Goal: Task Accomplishment & Management: Complete application form

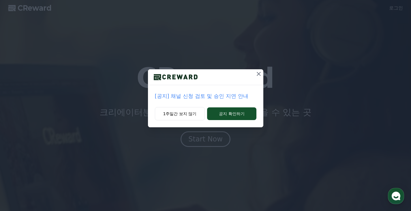
click at [202, 97] on p "[공지] 채널 신청 검토 및 승인 지연 안내" at bounding box center [206, 96] width 102 height 8
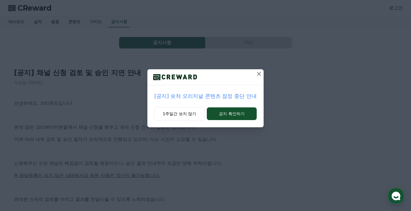
click at [258, 75] on icon at bounding box center [259, 73] width 7 height 7
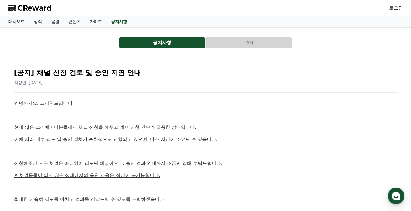
click at [101, 112] on p at bounding box center [205, 115] width 383 height 7
click at [55, 21] on link "음원" at bounding box center [54, 21] width 17 height 11
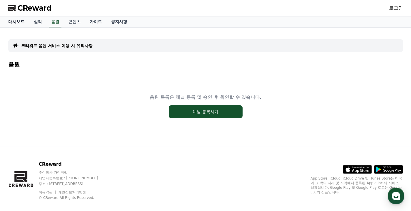
click at [25, 26] on link "대시보드" at bounding box center [16, 21] width 25 height 11
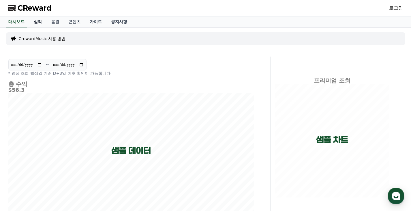
click at [38, 21] on link "실적" at bounding box center [37, 21] width 17 height 11
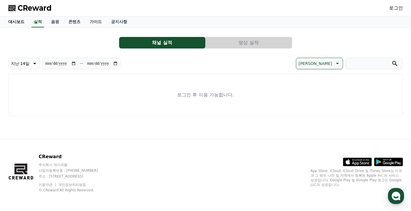
click at [19, 21] on link "대시보드" at bounding box center [16, 21] width 25 height 11
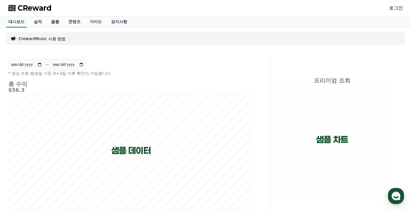
click at [58, 22] on link "음원" at bounding box center [54, 21] width 17 height 11
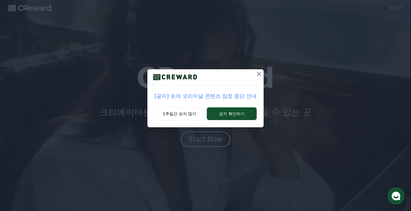
click at [204, 95] on p "[공지] 숏챠 오리지널 콘텐츠 잠정 중단 안내" at bounding box center [205, 96] width 102 height 8
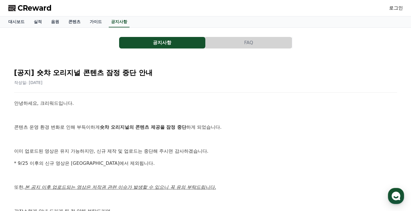
click at [85, 59] on div "[공지] 숏챠 오리지널 콘텐츠 잠정 중단 안내 작성일: 2025-09-25 안녕하세요, 크리워드입니다. 콘텐츠 운영 환경 변화로 인해 부득이하…" at bounding box center [205, 172] width 395 height 228
click at [93, 93] on div "[공지] 숏챠 오리지널 콘텐츠 잠정 중단 안내 작성일: 2025-09-25 안녕하세요, 크리워드입니다. 콘텐츠 운영 환경 변화로 인해 부득이하…" at bounding box center [205, 171] width 385 height 219
click at [120, 20] on link "공지사항" at bounding box center [119, 21] width 21 height 11
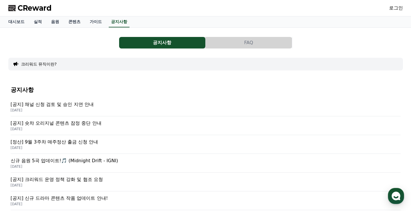
click at [26, 8] on span "CReward" at bounding box center [35, 7] width 34 height 9
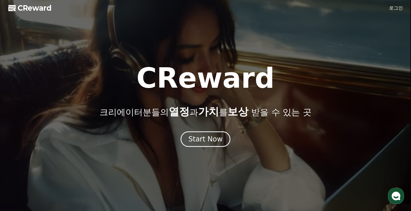
click at [399, 9] on link "로그인" at bounding box center [396, 8] width 14 height 7
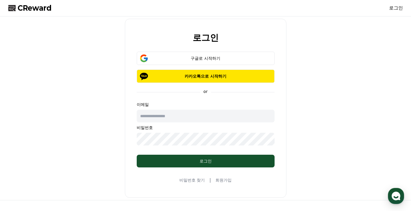
click at [227, 178] on link "회원가입" at bounding box center [223, 180] width 16 height 6
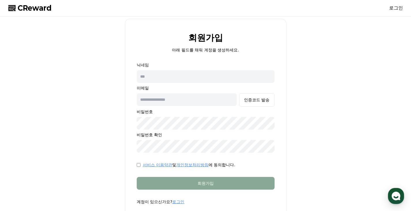
click at [166, 79] on input "text" at bounding box center [206, 76] width 138 height 13
type input "*"
type input "***"
click at [173, 100] on input "text" at bounding box center [187, 99] width 100 height 13
type input "*"
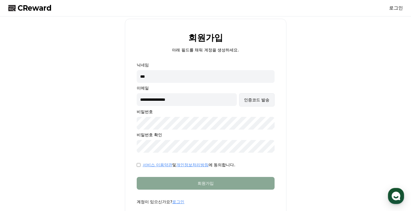
type input "**********"
click at [265, 97] on div "인증코드 발송" at bounding box center [256, 100] width 25 height 6
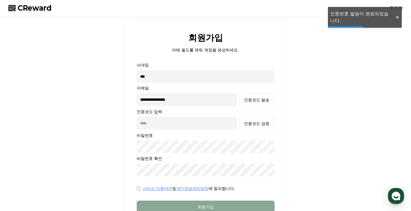
click at [201, 123] on input "text" at bounding box center [187, 123] width 100 height 13
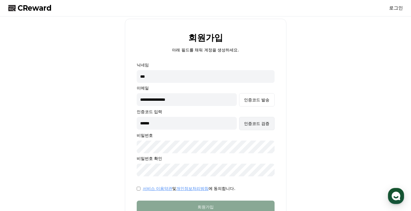
type input "******"
click at [258, 125] on div "인증코드 검증" at bounding box center [256, 124] width 25 height 6
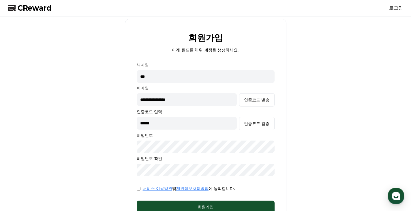
click at [115, 180] on div "**********" at bounding box center [205, 131] width 399 height 224
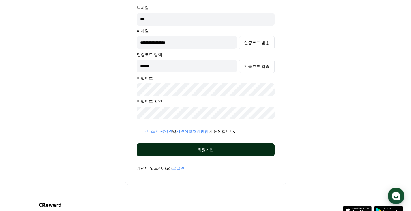
scroll to position [57, 0]
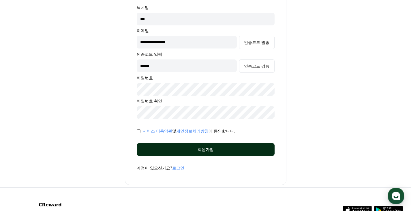
click at [215, 147] on div "회원가입" at bounding box center [205, 150] width 115 height 6
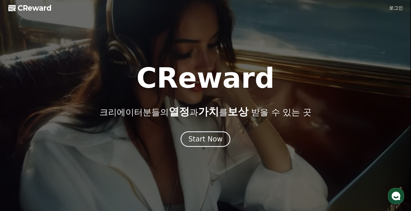
click at [397, 10] on link "로그인" at bounding box center [396, 8] width 14 height 7
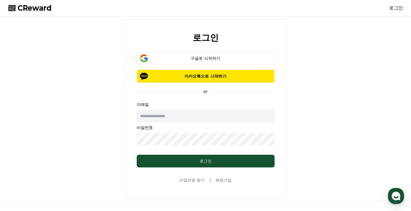
click at [164, 120] on input "text" at bounding box center [206, 116] width 138 height 13
type input "**********"
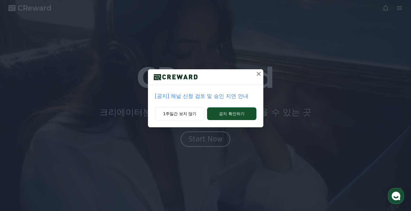
click at [258, 72] on icon at bounding box center [258, 73] width 7 height 7
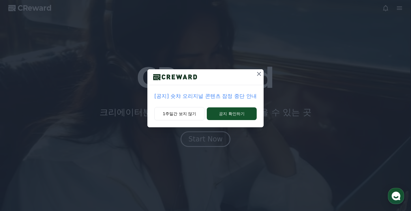
click at [259, 71] on icon at bounding box center [259, 73] width 7 height 7
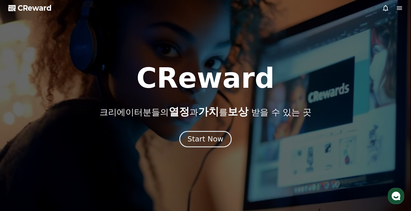
click at [216, 138] on div "Start Now" at bounding box center [205, 139] width 36 height 10
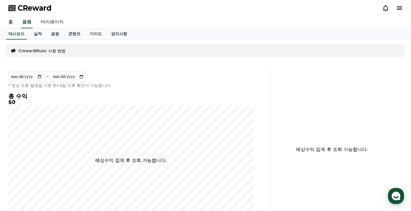
click at [54, 20] on link "마이페이지" at bounding box center [52, 22] width 32 height 12
select select "**********"
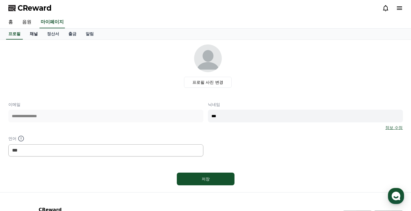
click at [36, 33] on link "채널" at bounding box center [33, 34] width 17 height 11
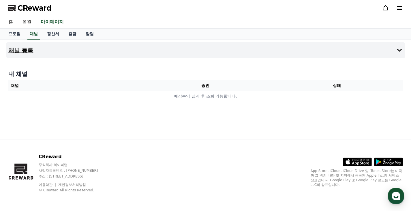
click at [363, 52] on button "채널 등록" at bounding box center [205, 50] width 399 height 16
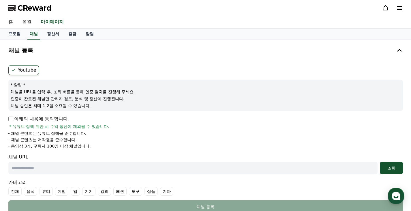
click at [29, 71] on label "Youtube" at bounding box center [23, 70] width 31 height 10
click at [75, 64] on div "Youtube * 알림 * 채널을 URL을 입력 후, 조회 버튼을 통해 인증 절차를 진행해 주세요. 인증이 완료된 채널만 관리자 검토, 분석 …" at bounding box center [205, 139] width 399 height 152
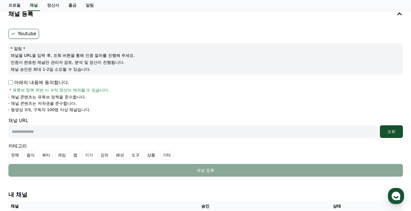
scroll to position [36, 0]
click at [93, 26] on div "채널 등록 Youtube * 알림 * 채널을 URL을 입력 후, 조회 버튼을 통해 인증 절차를 진행해 주세요. 인증이 완료된 채널만 관리자 검…" at bounding box center [205, 92] width 399 height 173
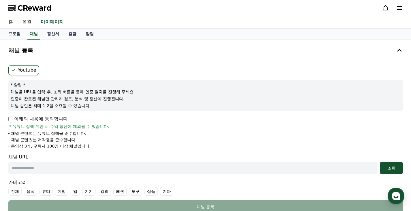
click at [69, 74] on ul "Youtube" at bounding box center [205, 70] width 395 height 10
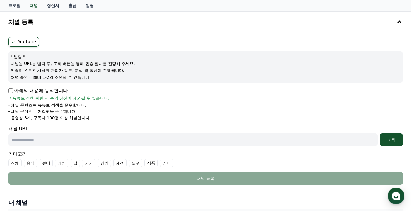
scroll to position [28, 0]
click at [140, 100] on div "아래의 내용에 동의합니다. * 유튜브 정책 위반 시 수익 정산이 제외될 수 있습니다." at bounding box center [205, 94] width 395 height 14
click at [138, 109] on li "- 채널 콘텐츠는 저작권을 준수합니다." at bounding box center [205, 111] width 395 height 6
click at [165, 37] on ul "Youtube" at bounding box center [205, 42] width 395 height 10
click at [159, 88] on div "아래의 내용에 동의합니다. * 유튜브 정책 위반 시 수익 정산이 제외될 수 있습니다." at bounding box center [205, 94] width 395 height 14
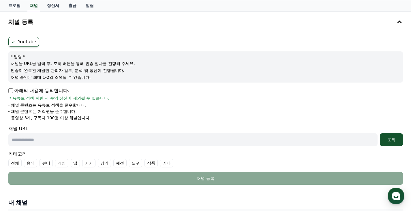
click at [175, 39] on ul "Youtube" at bounding box center [205, 42] width 395 height 10
click at [165, 100] on div "아래의 내용에 동의합니다. * 유튜브 정책 위반 시 수익 정산이 제외될 수 있습니다." at bounding box center [205, 94] width 395 height 14
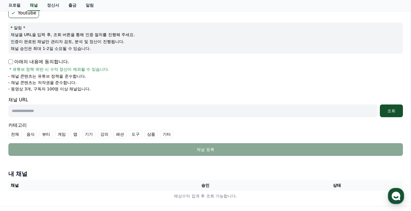
scroll to position [57, 0]
click at [63, 109] on input "text" at bounding box center [192, 110] width 369 height 13
paste input "**********"
type input "**********"
click at [387, 112] on div "조회" at bounding box center [391, 111] width 18 height 6
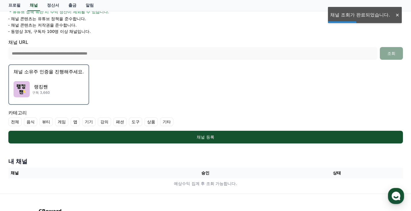
scroll to position [115, 0]
click at [58, 89] on div "랭킹짼 구독 3,660" at bounding box center [49, 89] width 70 height 23
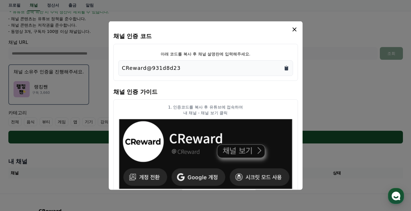
click at [287, 67] on icon "Copy to clipboard" at bounding box center [286, 68] width 3 height 4
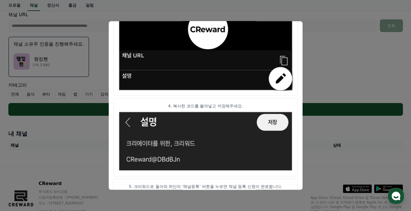
scroll to position [329, 0]
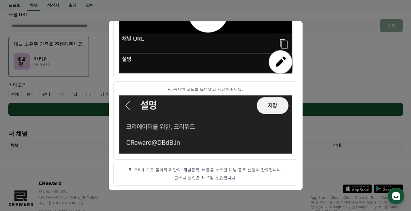
click at [316, 61] on button "close modal" at bounding box center [205, 105] width 411 height 211
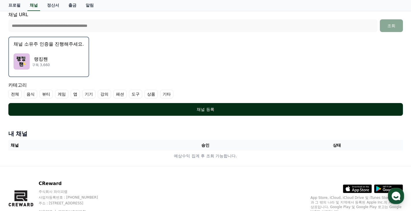
click at [187, 110] on div "채널 등록" at bounding box center [205, 109] width 371 height 6
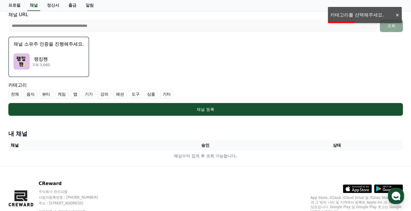
click at [163, 93] on label "기타" at bounding box center [166, 94] width 13 height 9
click at [13, 94] on label "전체" at bounding box center [14, 94] width 13 height 9
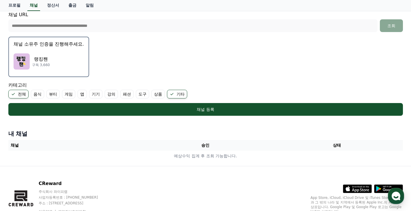
click at [15, 91] on label "전체" at bounding box center [18, 94] width 20 height 9
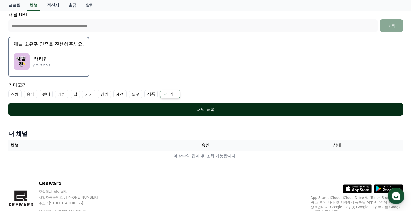
click at [91, 109] on div "채널 등록" at bounding box center [205, 109] width 371 height 6
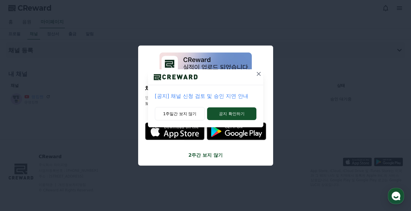
click at [257, 74] on icon at bounding box center [258, 73] width 7 height 7
click at [260, 74] on icon at bounding box center [259, 73] width 7 height 7
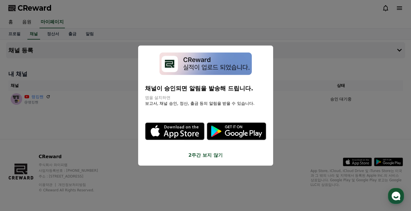
click at [208, 156] on button "2주간 보지 않기" at bounding box center [205, 155] width 121 height 7
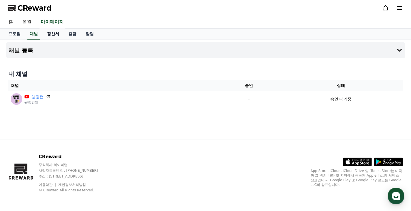
click at [56, 35] on link "정산서" at bounding box center [52, 34] width 21 height 11
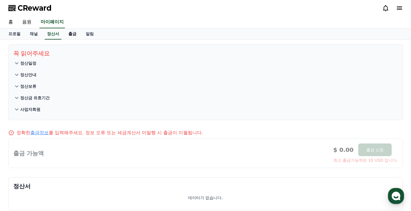
click at [74, 34] on link "출금" at bounding box center [72, 34] width 17 height 11
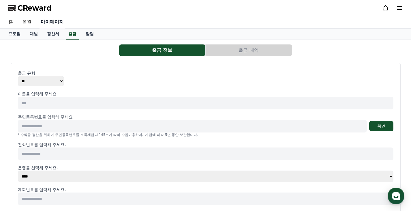
click at [57, 20] on link "마이페이지" at bounding box center [52, 22] width 25 height 12
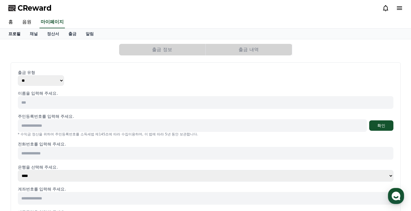
select select "**********"
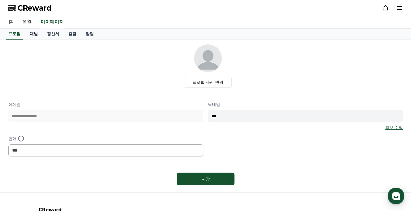
click at [35, 31] on link "채널" at bounding box center [33, 34] width 17 height 11
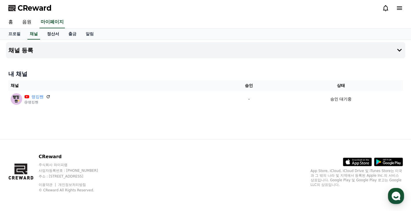
click at [56, 35] on link "정산서" at bounding box center [52, 34] width 21 height 11
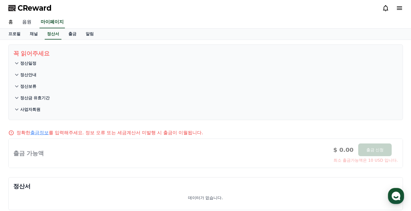
click at [23, 21] on link "음원" at bounding box center [27, 22] width 18 height 12
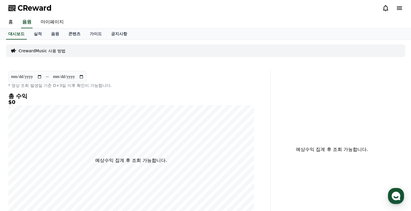
click at [47, 48] on p "CrewardMusic 사용 방법" at bounding box center [42, 51] width 47 height 6
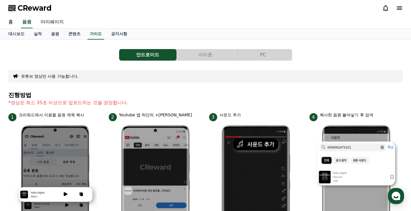
click at [191, 54] on button "아이폰" at bounding box center [205, 55] width 57 height 12
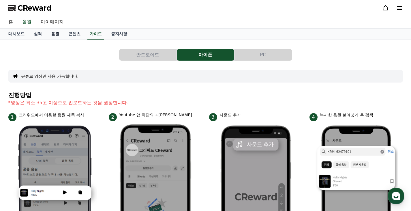
click at [58, 38] on link "음원" at bounding box center [54, 34] width 17 height 11
